Goal: Navigation & Orientation: Find specific page/section

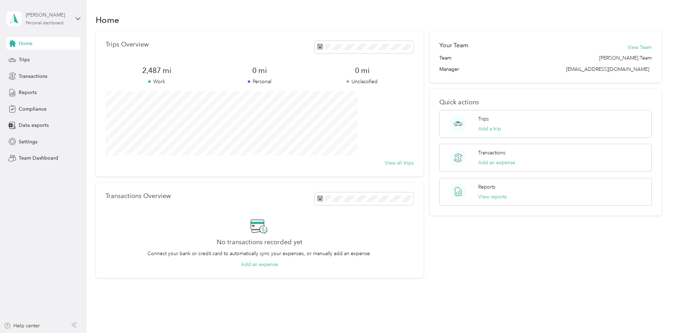
click at [54, 15] on div "[PERSON_NAME]" at bounding box center [48, 14] width 44 height 7
click at [45, 56] on div "Team dashboard" at bounding box center [32, 56] width 38 height 7
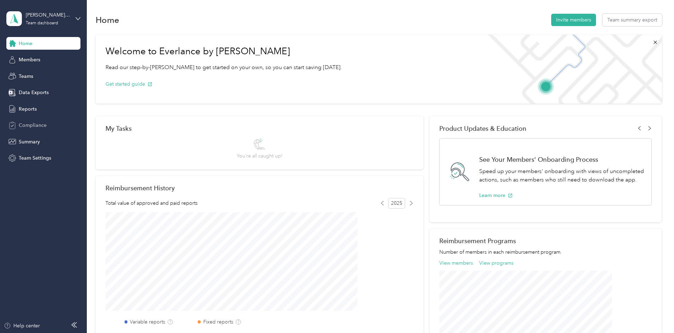
click at [35, 123] on span "Compliance" at bounding box center [33, 125] width 28 height 7
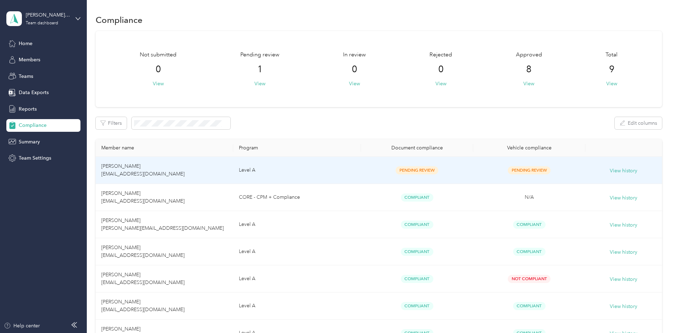
click at [176, 171] on td "[PERSON_NAME] [EMAIL_ADDRESS][DOMAIN_NAME]" at bounding box center [165, 170] width 138 height 27
click at [179, 166] on span "[PERSON_NAME] [EMAIL_ADDRESS][DOMAIN_NAME]" at bounding box center [142, 170] width 83 height 14
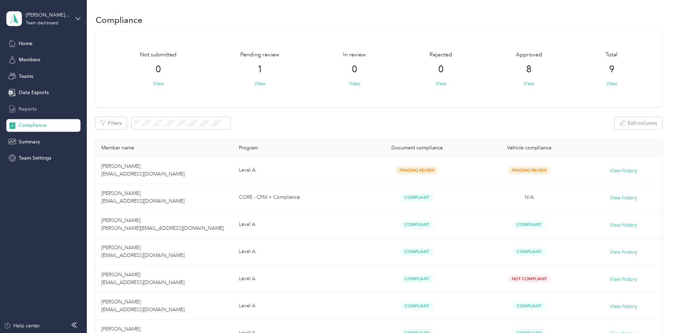
click at [34, 106] on span "Reports" at bounding box center [28, 108] width 18 height 7
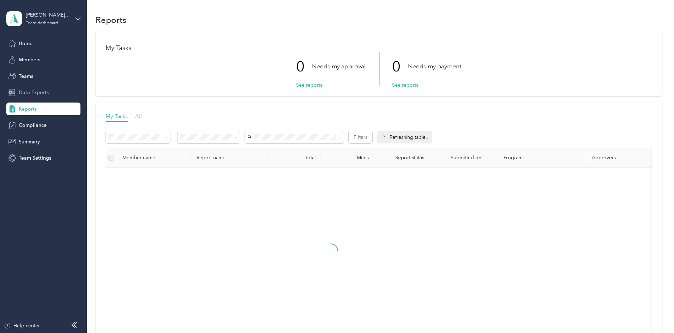
click at [45, 93] on span "Data Exports" at bounding box center [34, 92] width 30 height 7
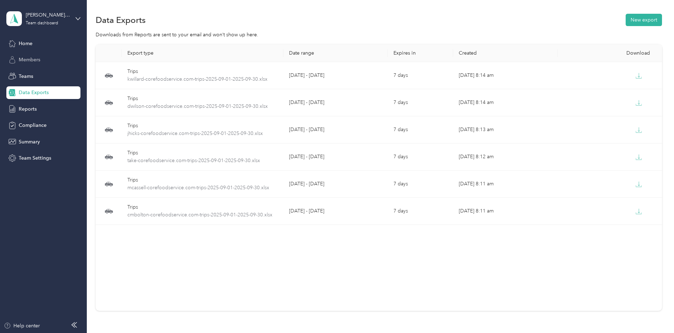
click at [35, 59] on span "Members" at bounding box center [30, 59] width 22 height 7
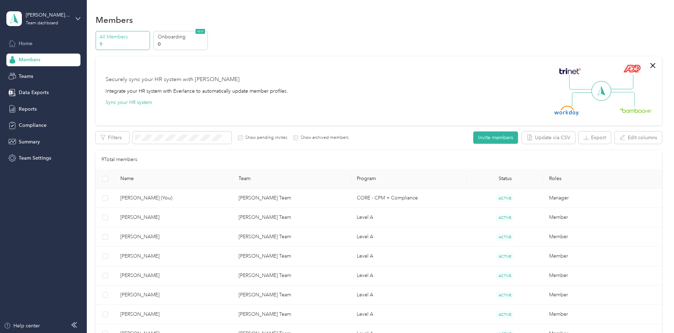
click at [34, 43] on div "Home" at bounding box center [43, 43] width 74 height 13
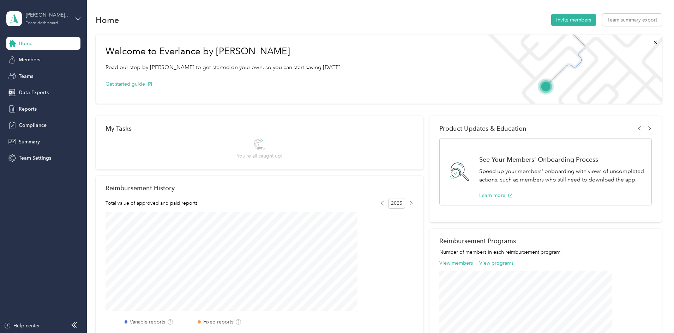
click at [49, 18] on div "[PERSON_NAME] Team" at bounding box center [48, 14] width 44 height 7
click at [51, 76] on div "Personal dashboard" at bounding box center [80, 74] width 139 height 12
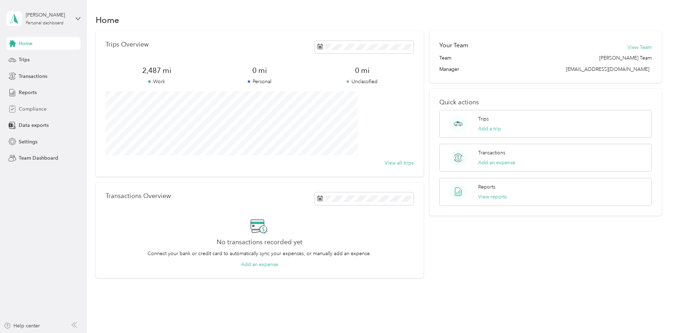
click at [31, 110] on span "Compliance" at bounding box center [33, 108] width 28 height 7
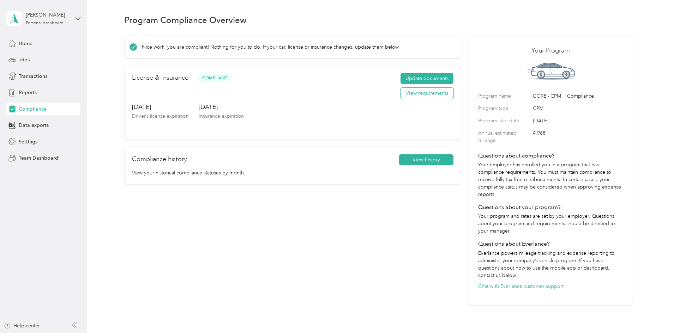
click at [416, 99] on button "View requirements" at bounding box center [426, 93] width 53 height 11
